Goal: Transaction & Acquisition: Purchase product/service

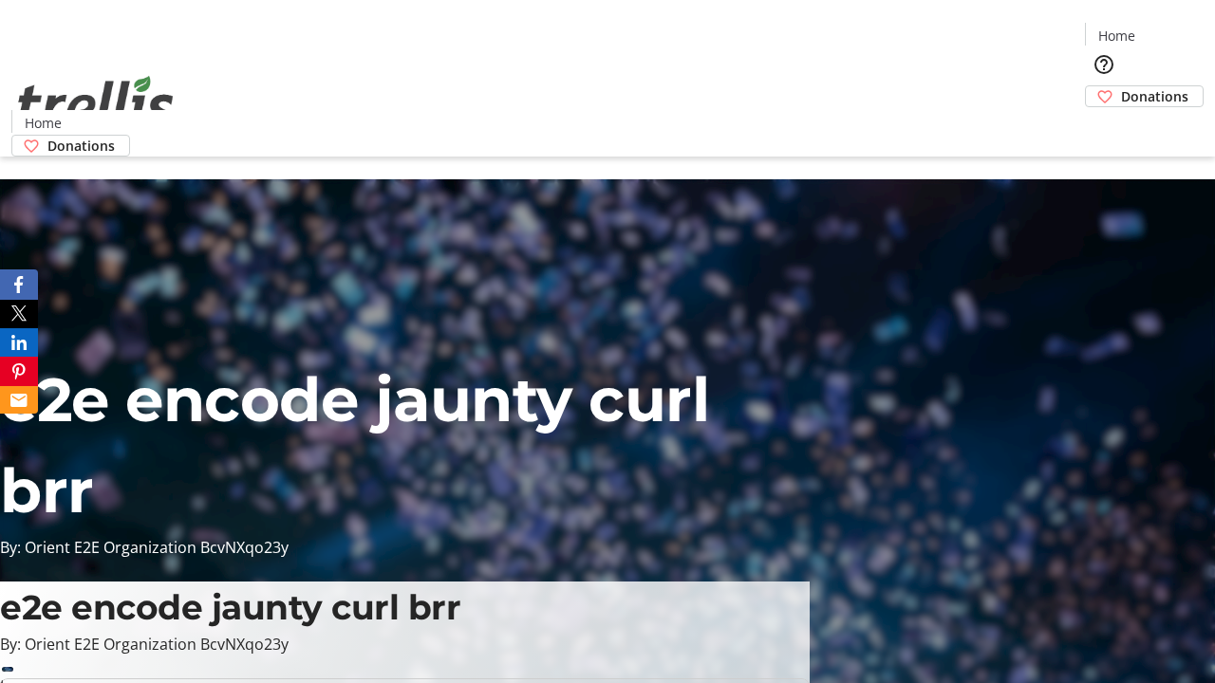
click at [1121, 86] on span "Donations" at bounding box center [1154, 96] width 67 height 20
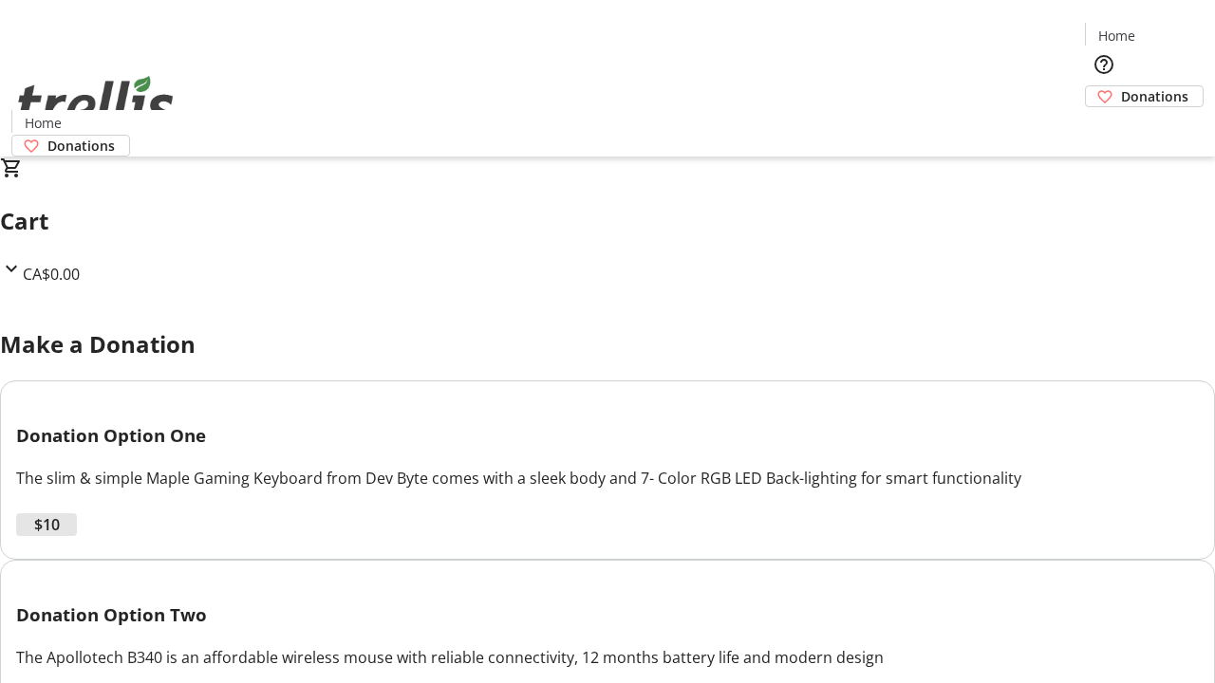
click at [60, 536] on span "$10" at bounding box center [47, 525] width 26 height 23
